Goal: Transaction & Acquisition: Purchase product/service

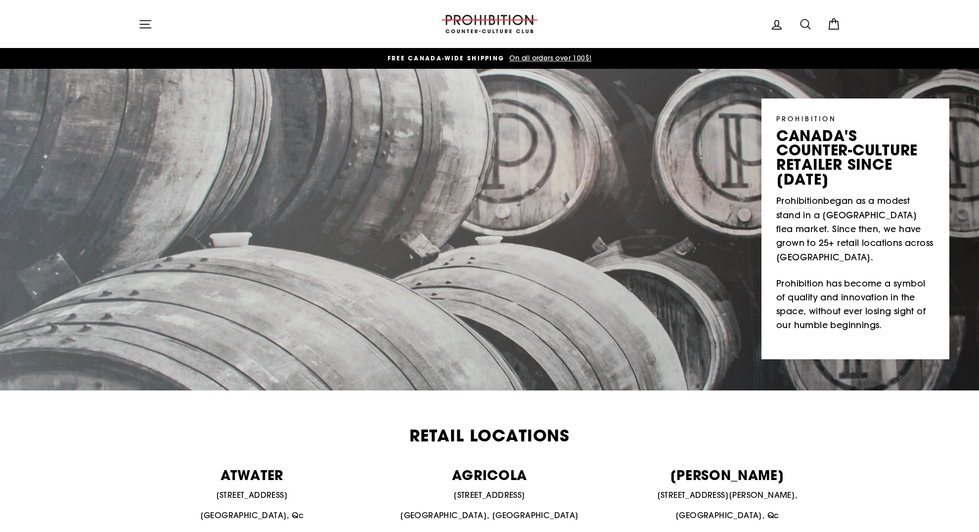
click at [155, 26] on button "Site navigation" at bounding box center [146, 23] width 26 height 21
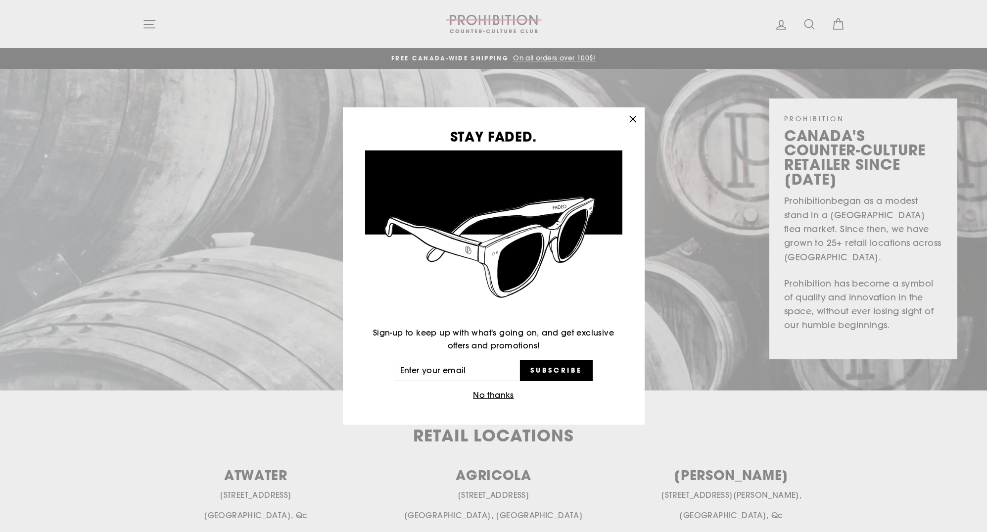
click at [632, 119] on icon "button" at bounding box center [632, 119] width 6 height 6
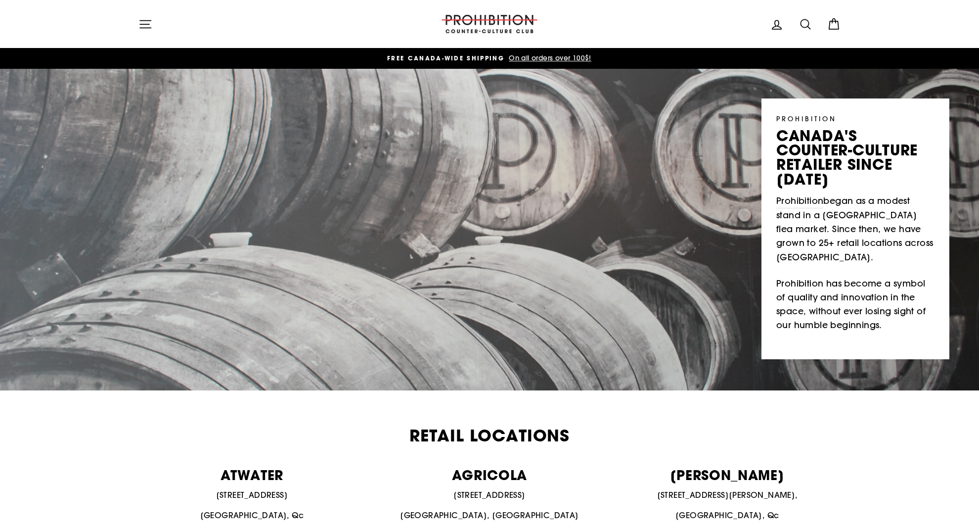
click at [131, 22] on div "Site navigation Log in Search Cart" at bounding box center [490, 24] width 742 height 28
click at [138, 22] on button "Site navigation" at bounding box center [146, 23] width 26 height 21
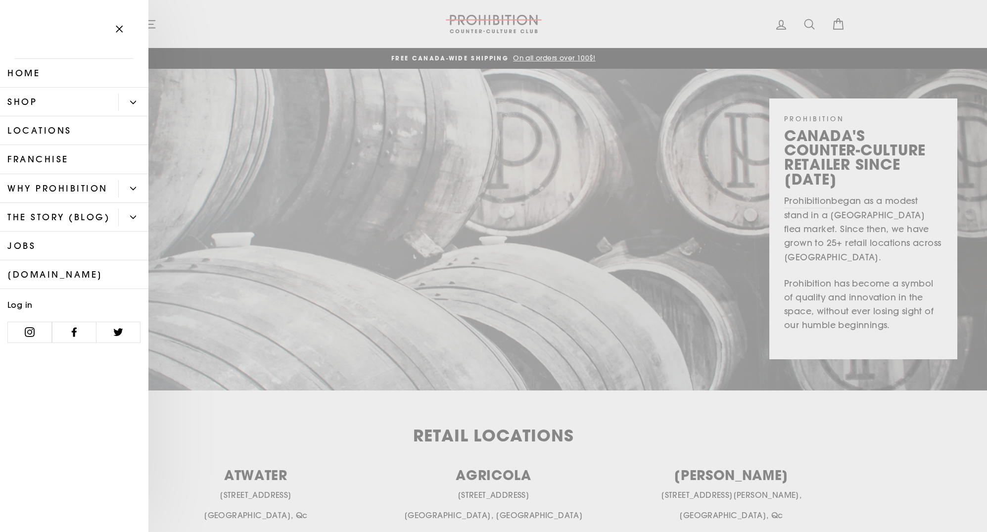
click at [81, 102] on link "Shop" at bounding box center [59, 102] width 118 height 29
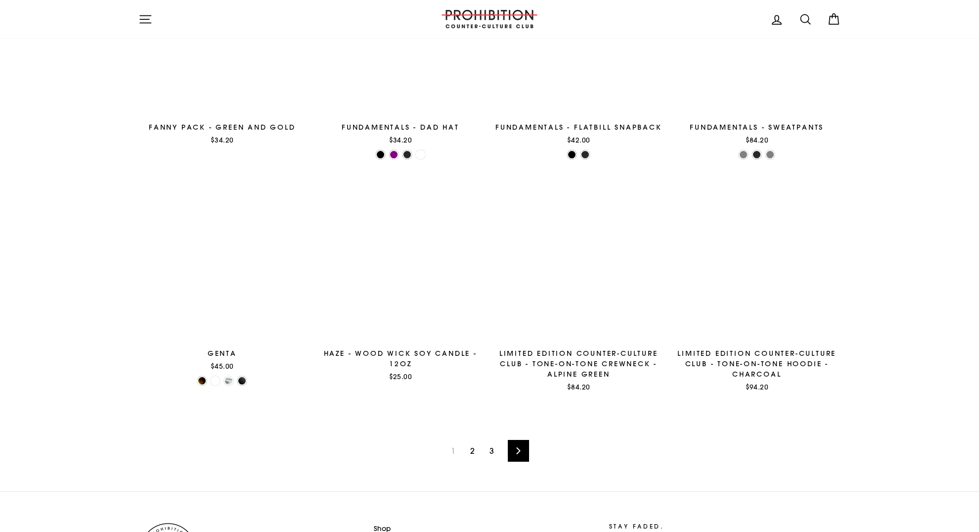
scroll to position [1504, 0]
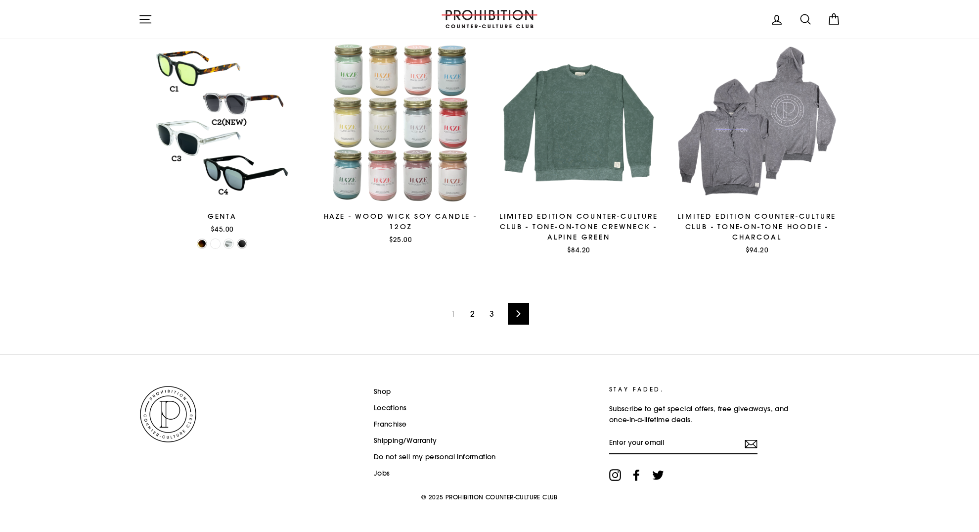
click at [469, 312] on link "2" at bounding box center [472, 314] width 16 height 16
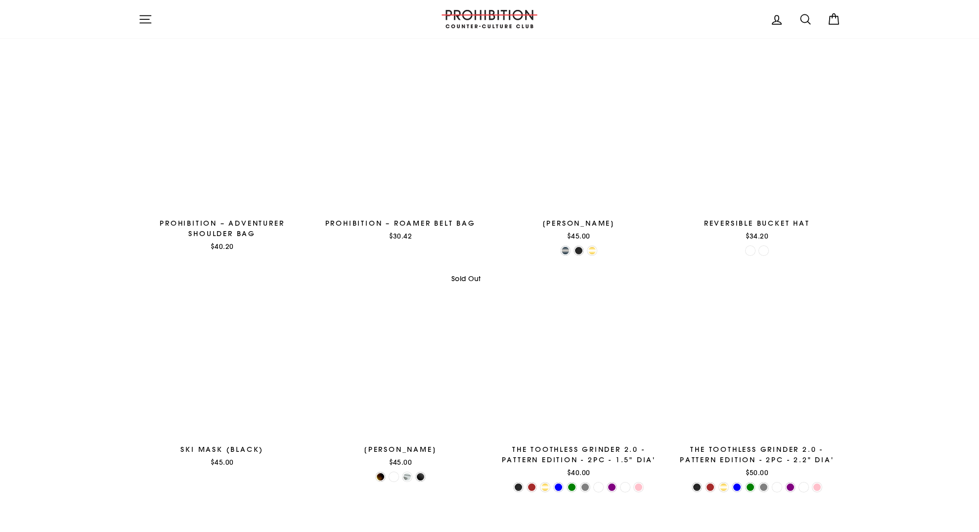
scroll to position [1363, 0]
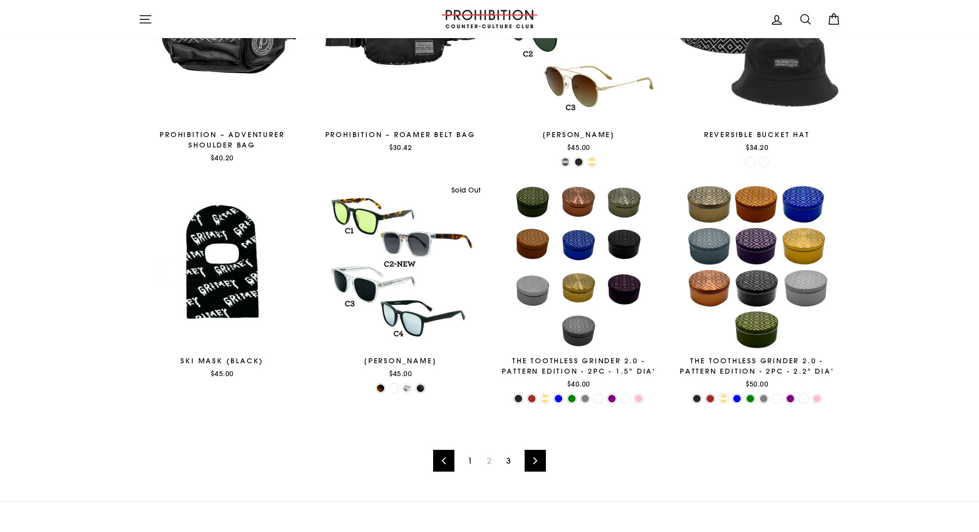
click at [543, 450] on link "Next" at bounding box center [535, 460] width 21 height 22
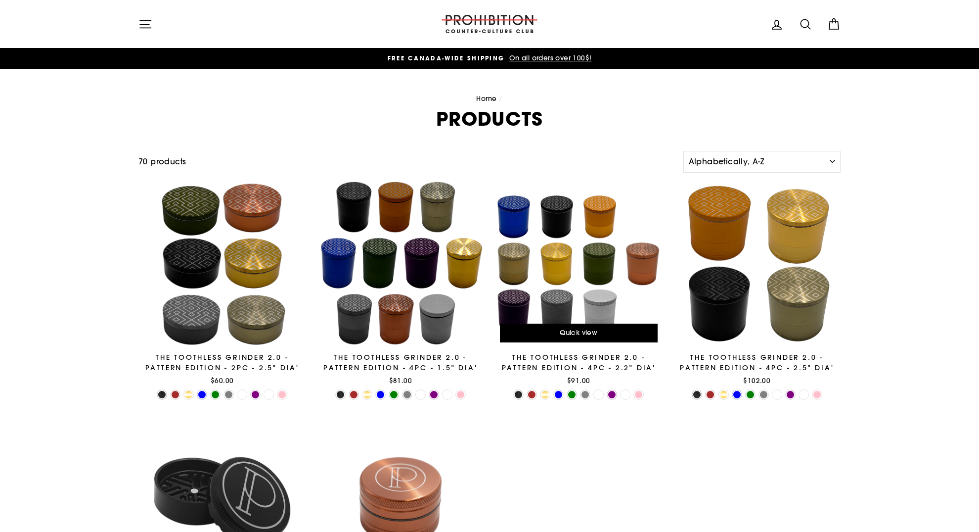
scroll to position [9, 0]
